Goal: Task Accomplishment & Management: Manage account settings

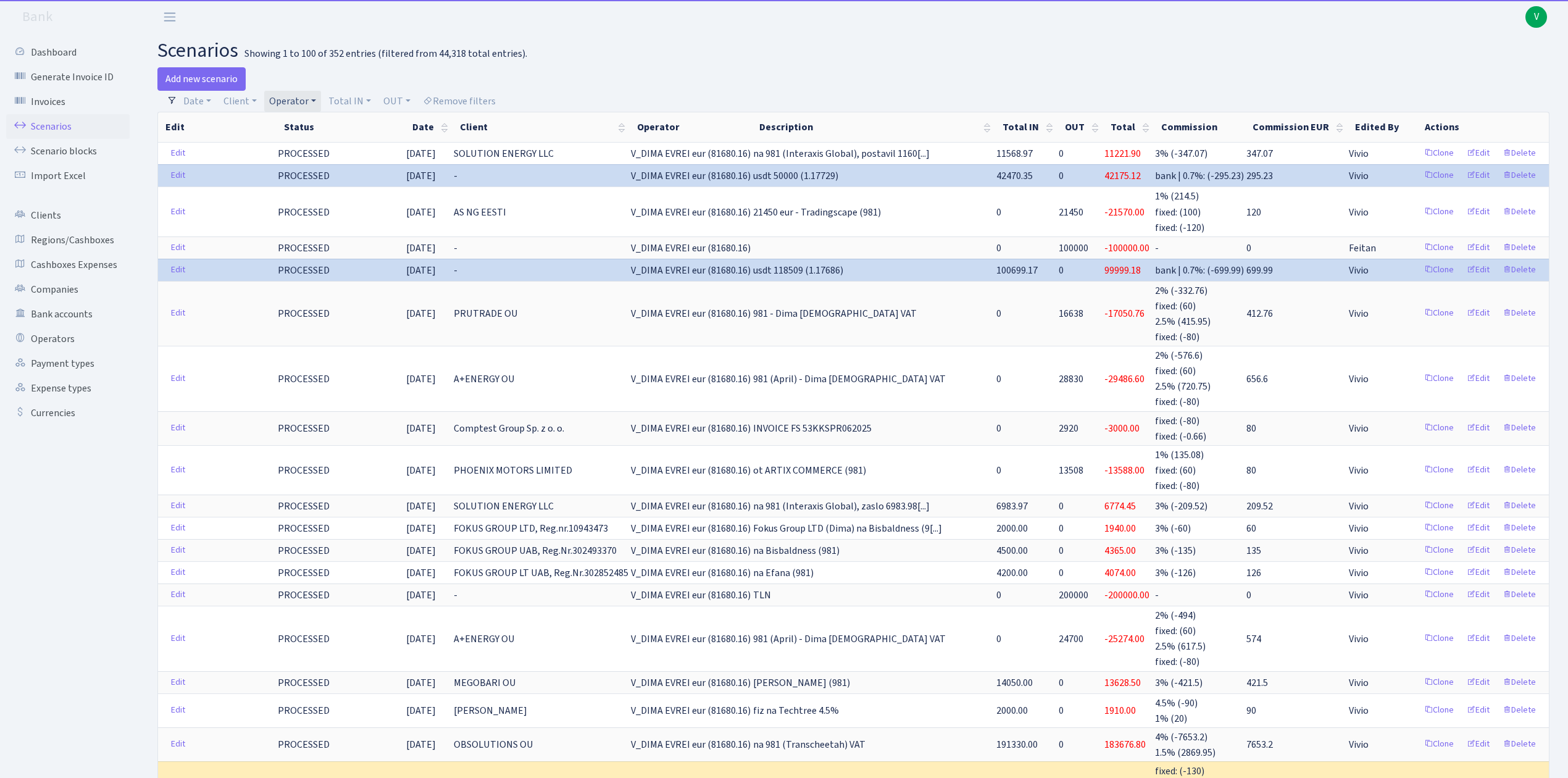
select select "100"
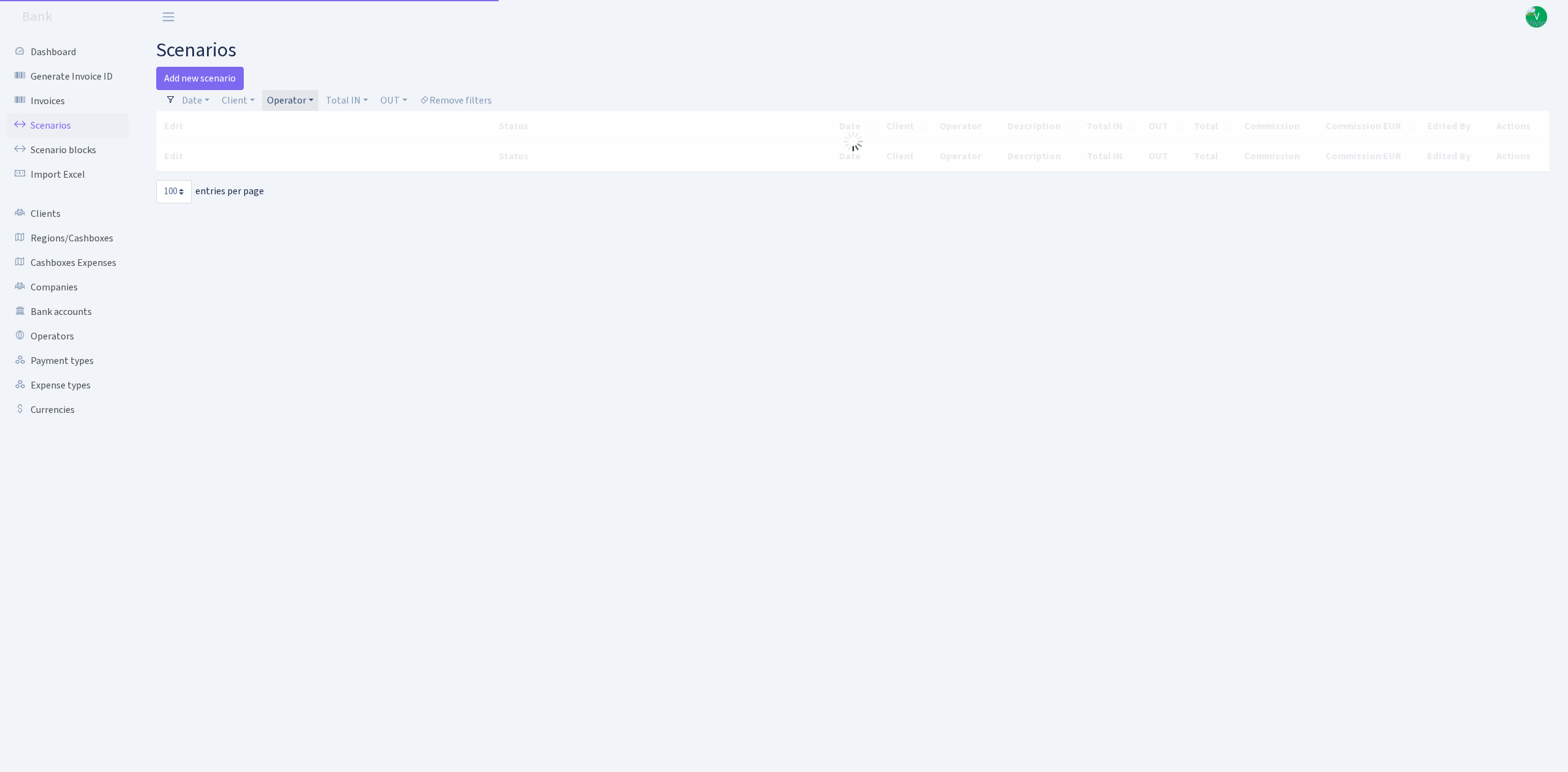
select select "100"
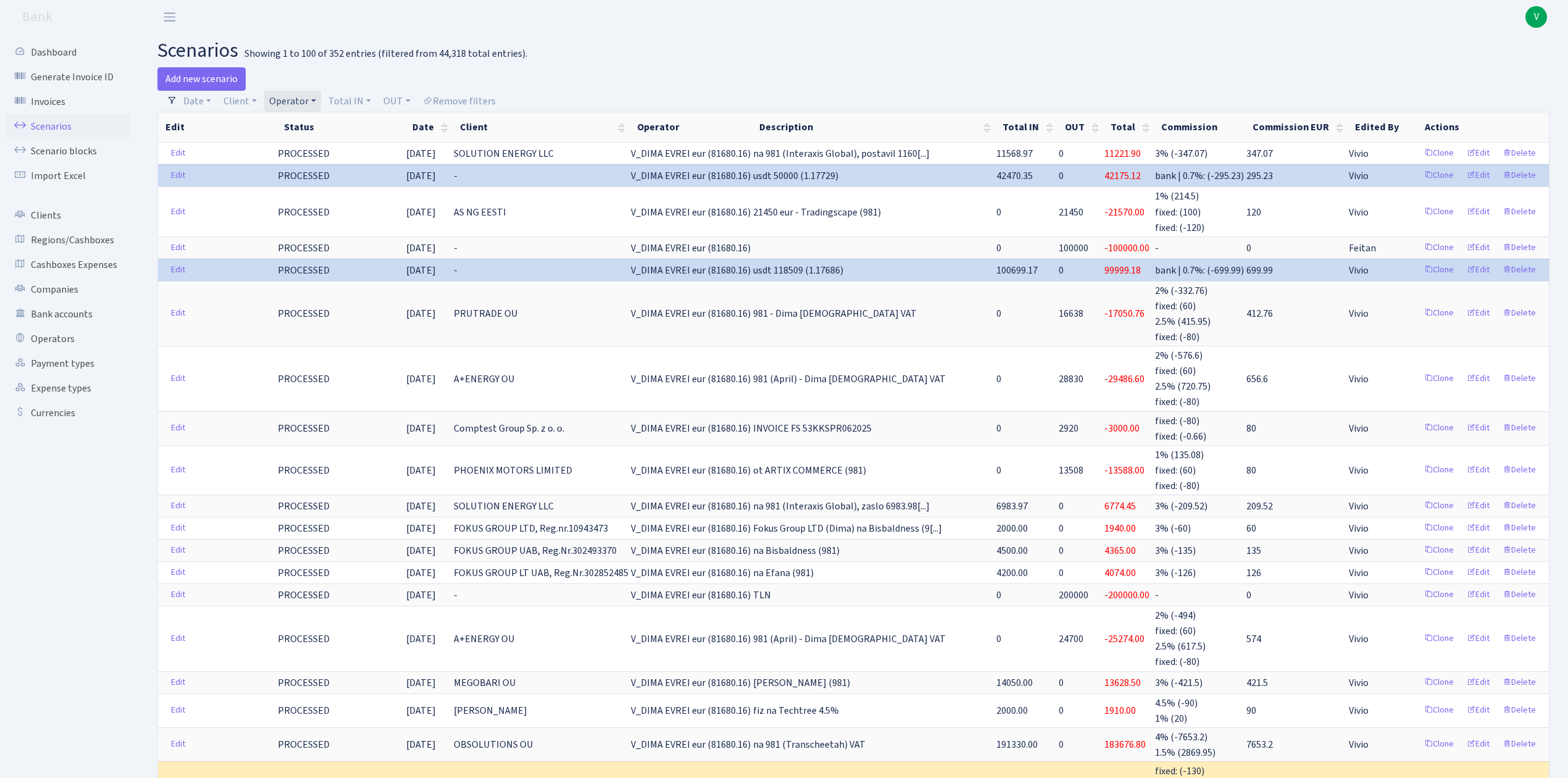
click at [37, 124] on link "Scenarios" at bounding box center [68, 126] width 123 height 25
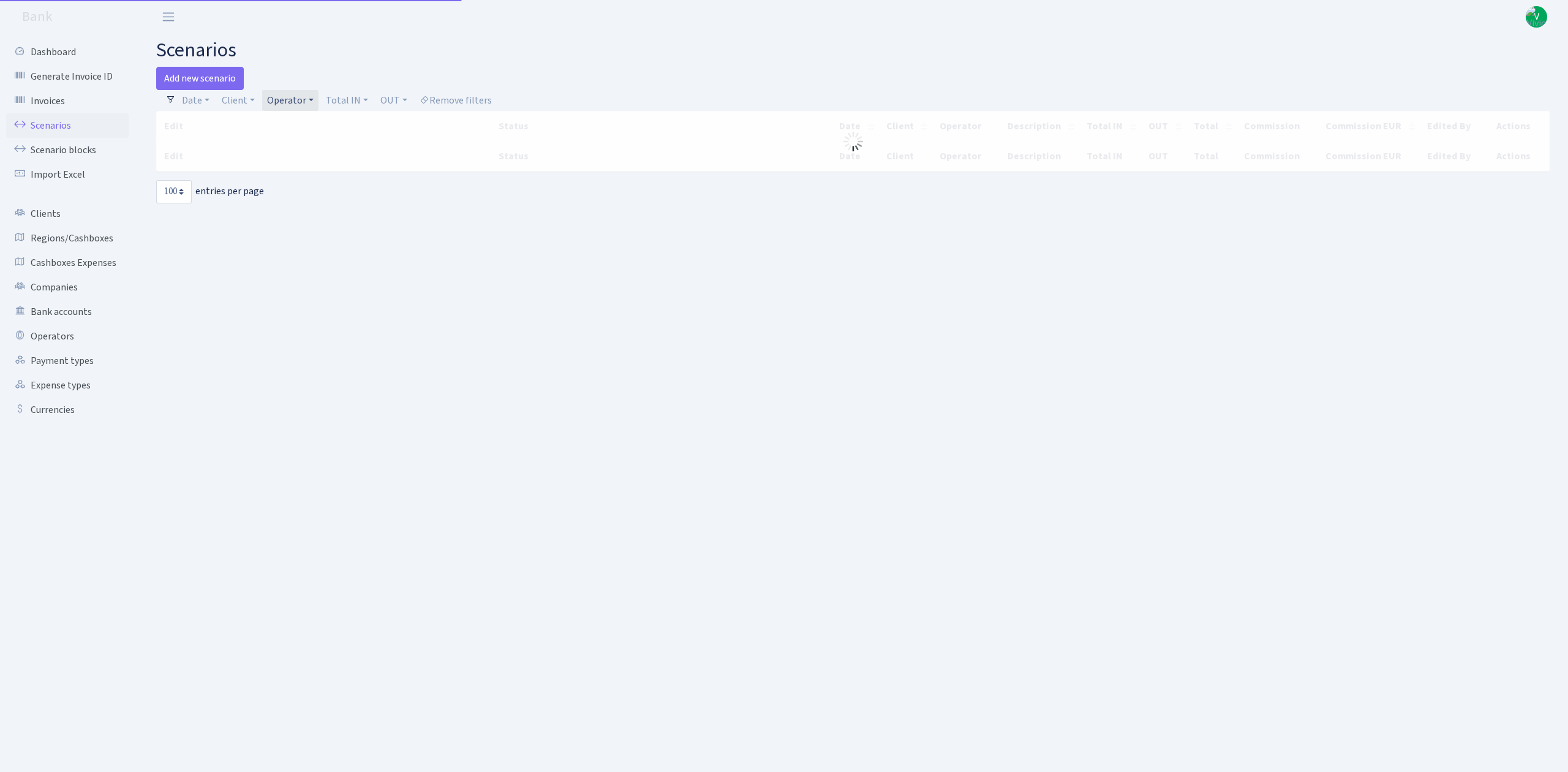
select select "100"
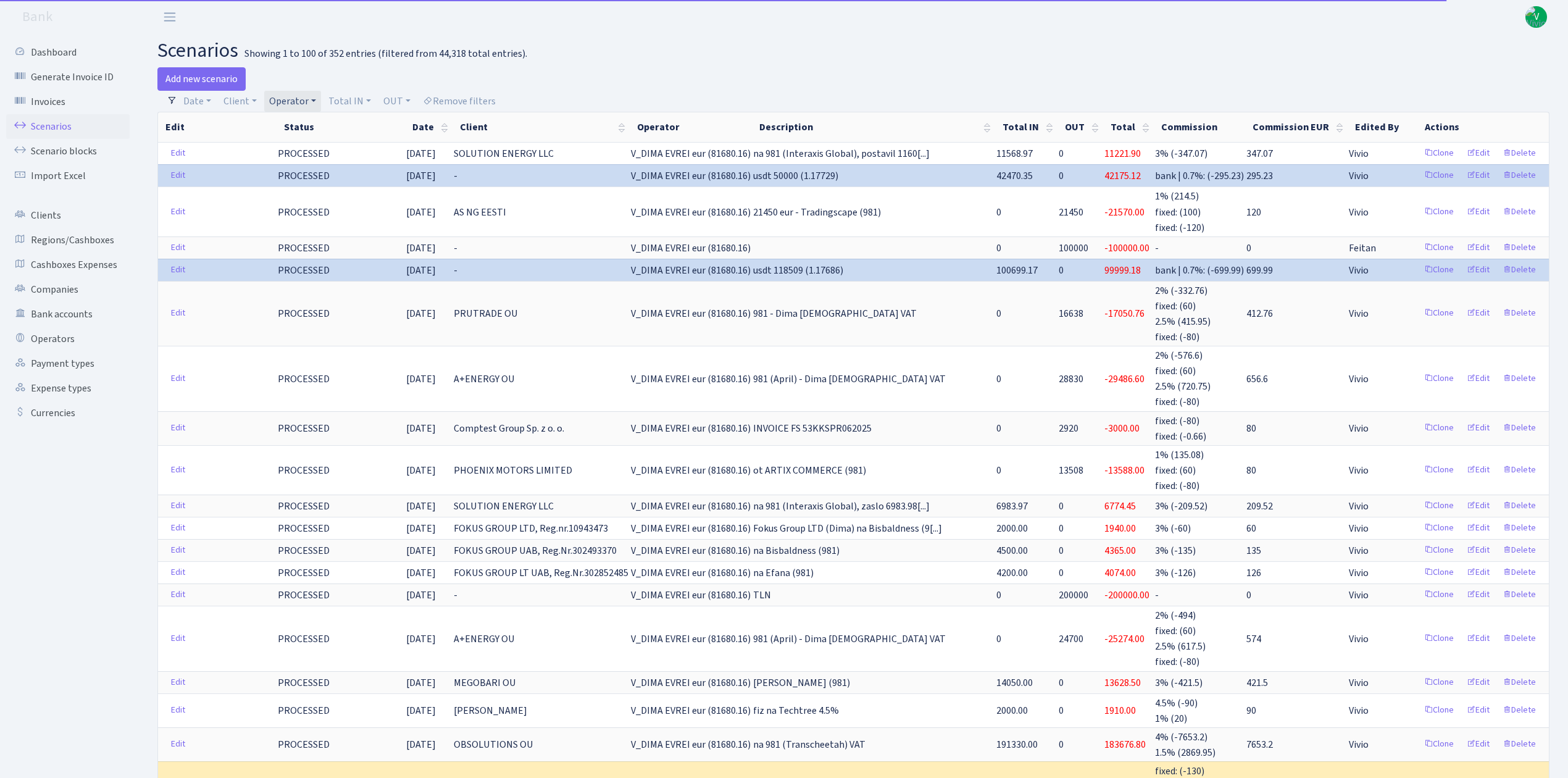
click at [301, 101] on link "Operator" at bounding box center [292, 101] width 57 height 21
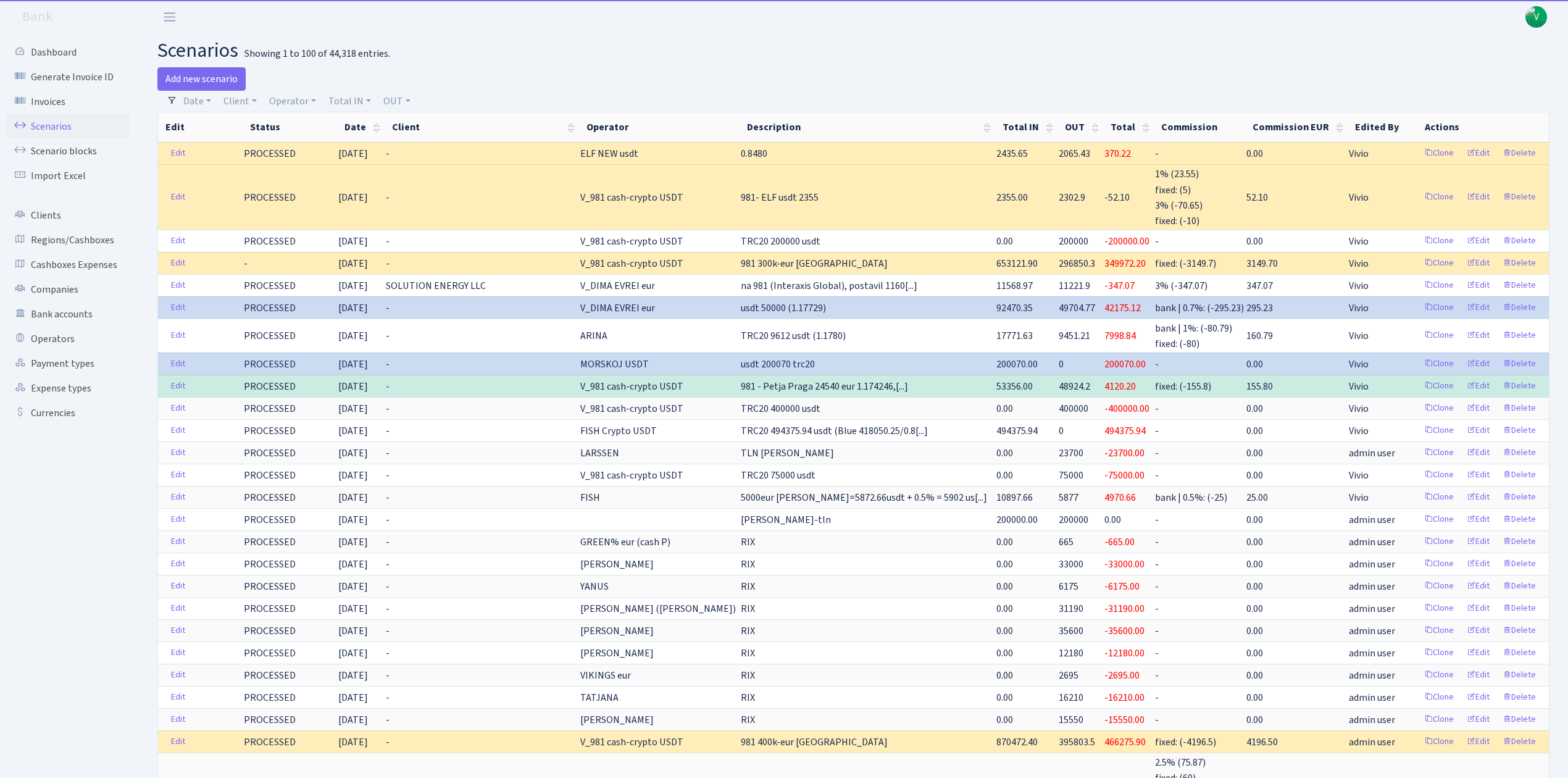
click at [1538, 19] on span "V" at bounding box center [1536, 17] width 22 height 22
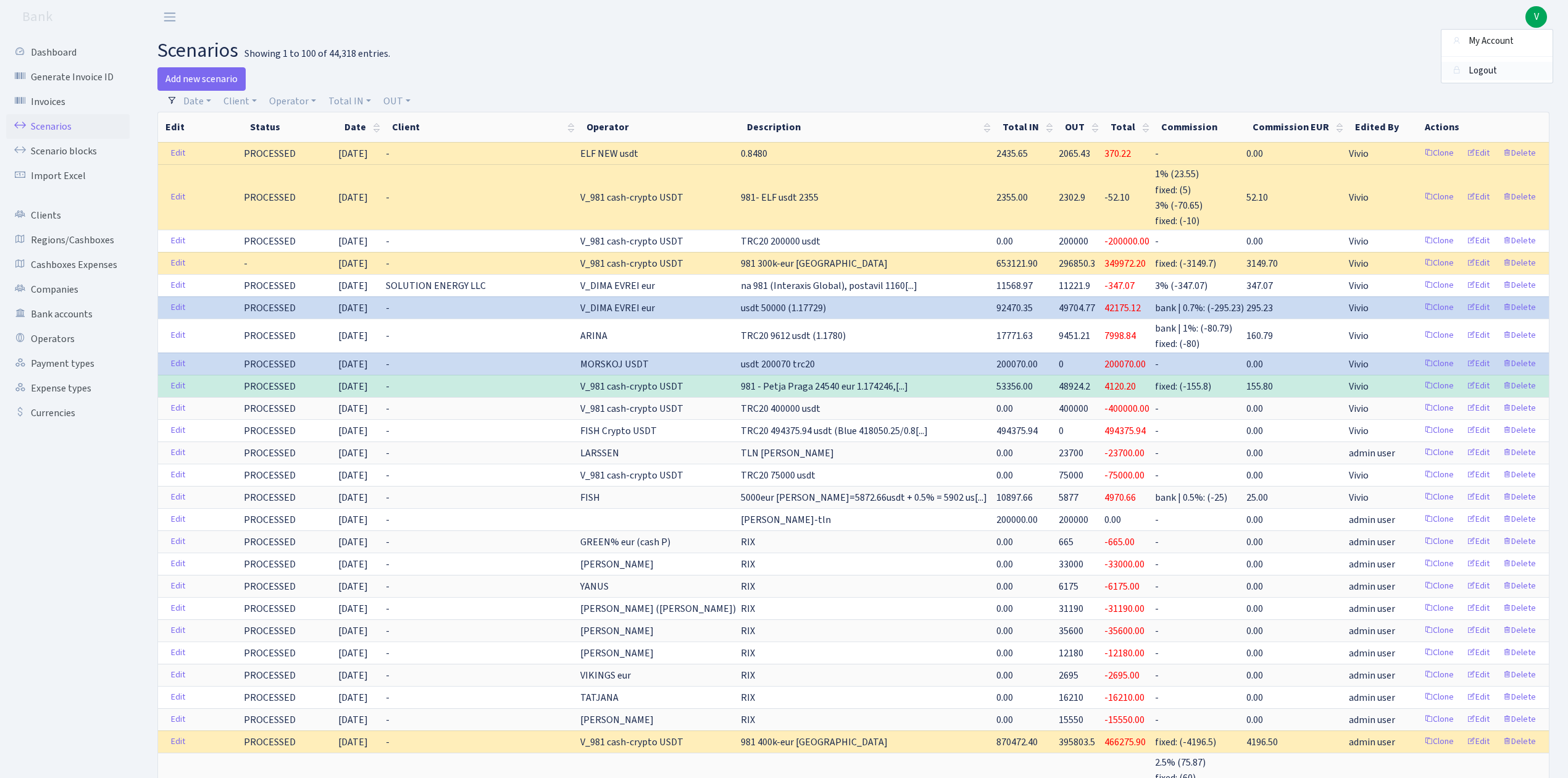
click at [1491, 68] on link "Logout" at bounding box center [1497, 71] width 111 height 19
